Goal: Navigation & Orientation: Go to known website

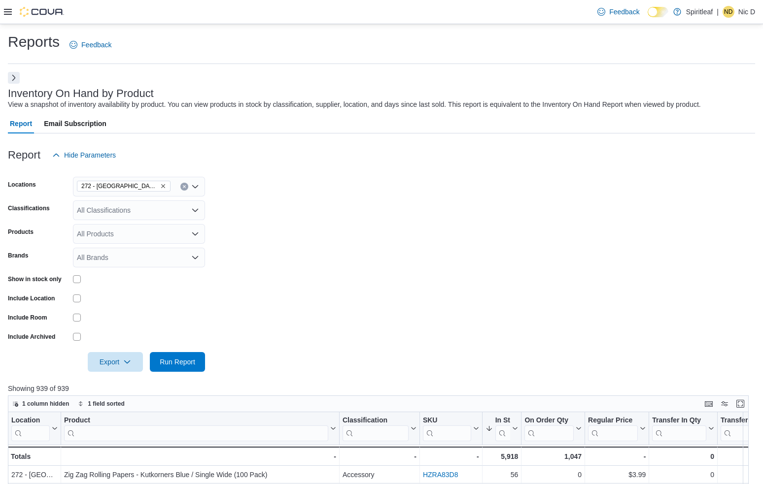
scroll to position [197, 0]
